Goal: Information Seeking & Learning: Learn about a topic

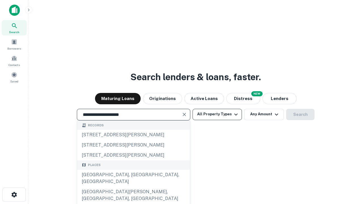
click at [133, 187] on div "[GEOGRAPHIC_DATA], [GEOGRAPHIC_DATA], [GEOGRAPHIC_DATA]" at bounding box center [133, 178] width 113 height 17
click at [217, 114] on button "All Property Types" at bounding box center [216, 114] width 49 height 11
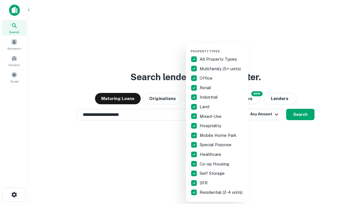
type input "**********"
click at [222, 48] on button "button" at bounding box center [221, 48] width 62 height 0
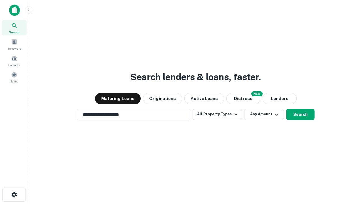
scroll to position [9, 0]
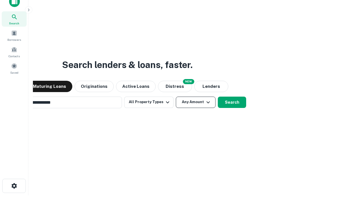
click at [176, 97] on button "Any Amount" at bounding box center [196, 102] width 40 height 11
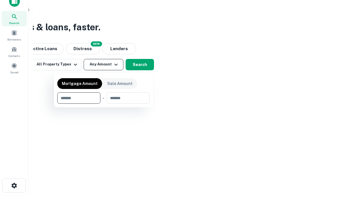
type input "*******"
click at [103, 104] on button "button" at bounding box center [103, 104] width 92 height 0
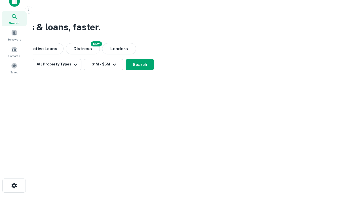
scroll to position [9, 0]
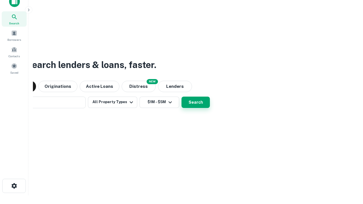
click at [181, 97] on button "Search" at bounding box center [195, 102] width 28 height 11
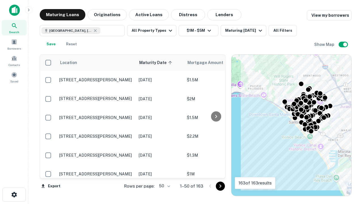
click at [163, 186] on body "Search Borrowers Contacts Saved Maturing Loans Originations Active Loans Distre…" at bounding box center [181, 102] width 363 height 204
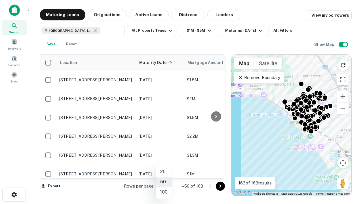
click at [164, 172] on li "25" at bounding box center [164, 172] width 16 height 10
